Goal: Task Accomplishment & Management: Manage account settings

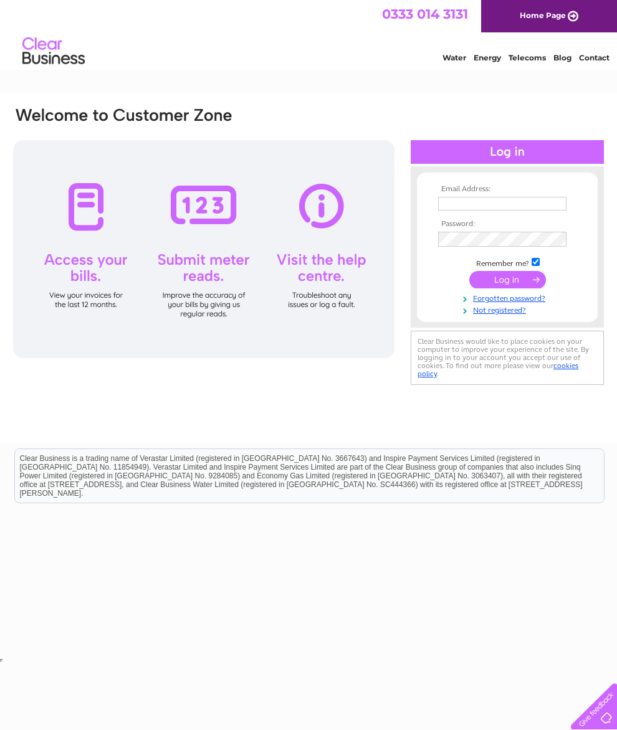
click at [452, 201] on input "text" at bounding box center [502, 204] width 128 height 14
type input "Sheilawatson1953@gmail.com"
click at [524, 282] on input "submit" at bounding box center [507, 280] width 77 height 17
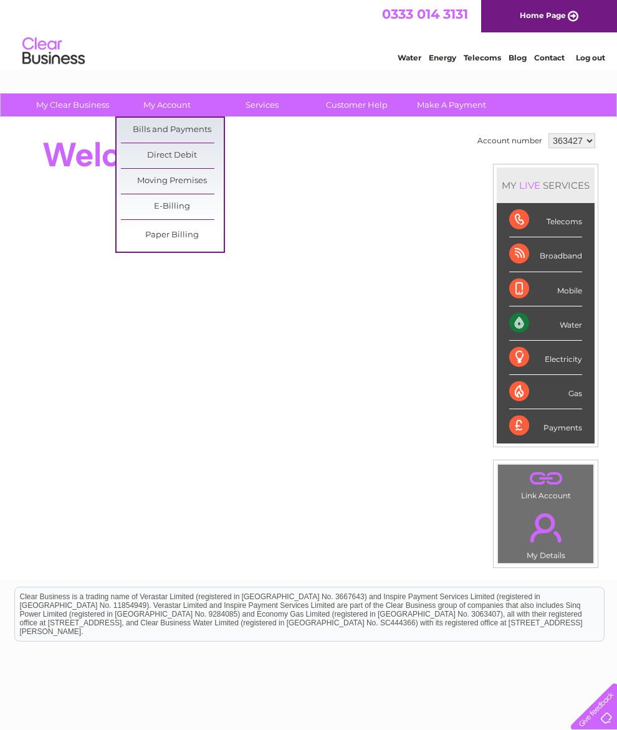
click at [193, 126] on link "Bills and Payments" at bounding box center [172, 130] width 103 height 25
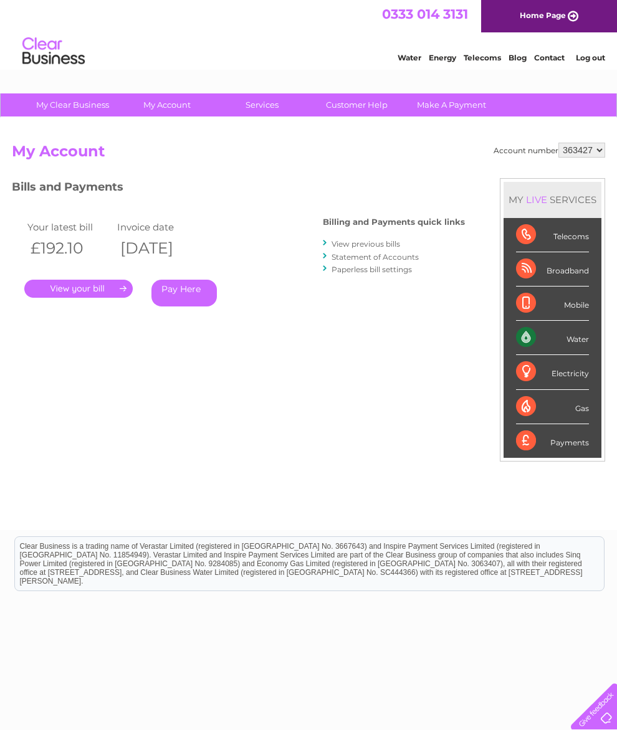
click at [81, 284] on link "." at bounding box center [78, 289] width 108 height 18
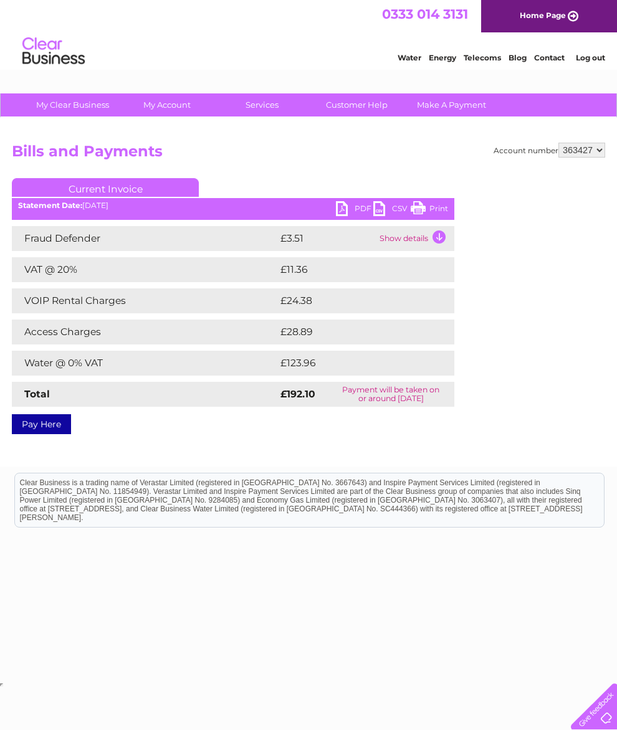
click at [343, 198] on ul "Current Invoice" at bounding box center [233, 189] width 442 height 23
click at [340, 201] on link "PDF" at bounding box center [354, 210] width 37 height 18
